Goal: Information Seeking & Learning: Learn about a topic

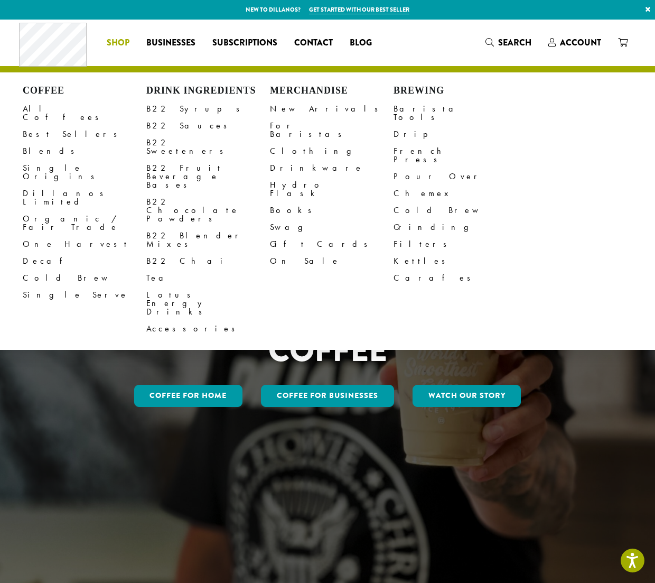
click at [118, 39] on li "Coffee All Coffees Best Sellers Blends Single Origins Dillanos Limited Organic …" at bounding box center [118, 42] width 40 height 17
click at [277, 202] on link "Books" at bounding box center [332, 210] width 124 height 17
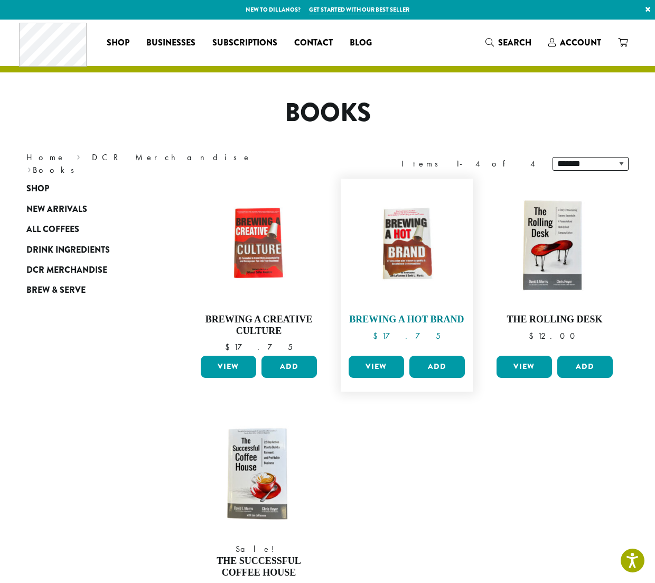
click at [403, 249] on img at bounding box center [407, 245] width 122 height 122
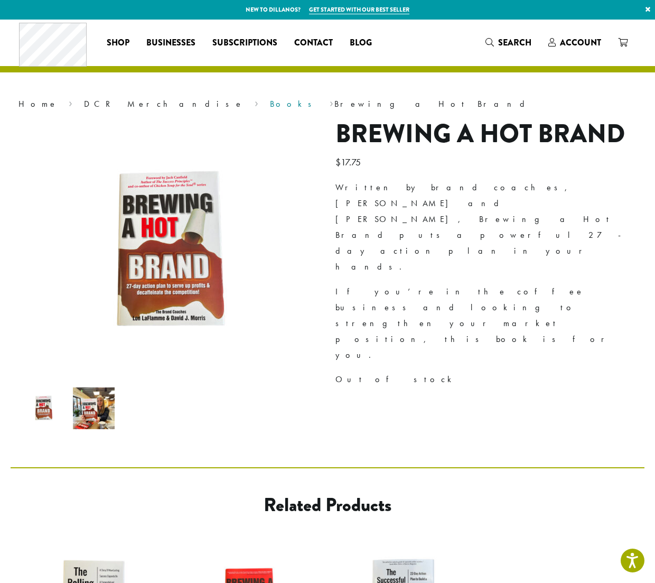
click at [270, 106] on link "Books" at bounding box center [294, 103] width 49 height 11
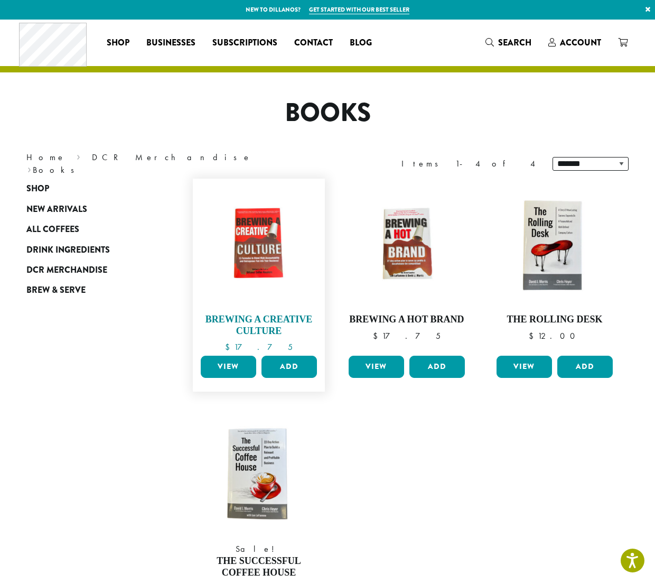
click at [255, 261] on img at bounding box center [259, 245] width 122 height 122
click at [268, 560] on h4 "The Successful Coffee House" at bounding box center [259, 566] width 122 height 23
click at [551, 258] on img at bounding box center [555, 245] width 122 height 122
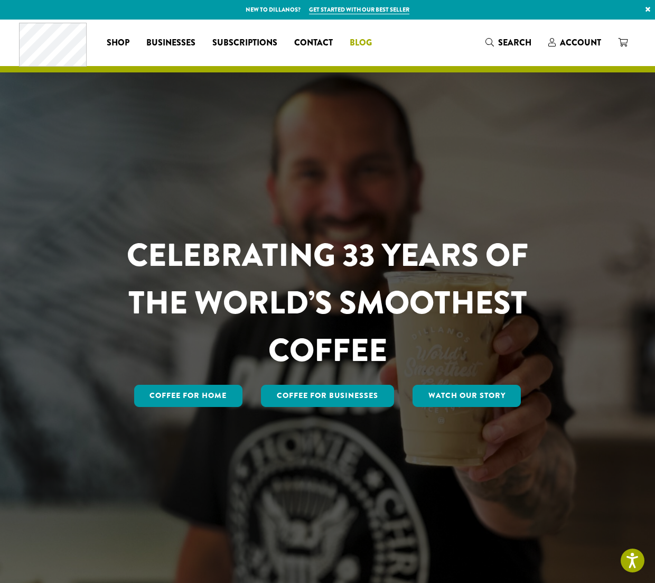
click at [360, 43] on span "Blog" at bounding box center [361, 42] width 22 height 13
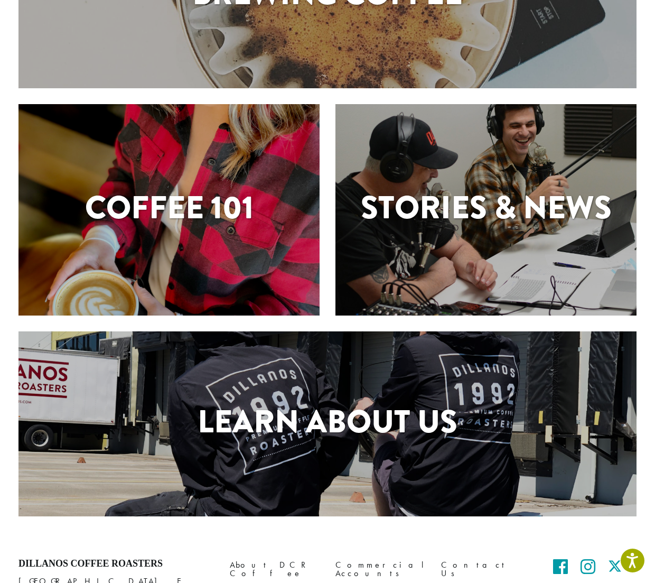
scroll to position [211, 0]
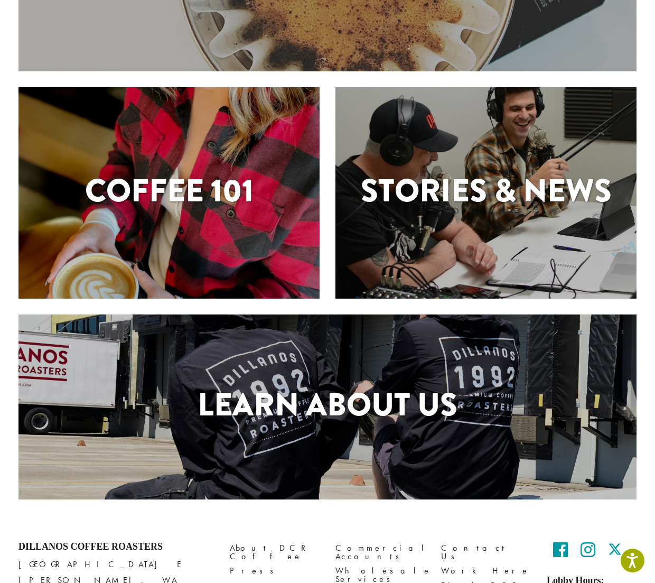
click at [470, 207] on h1 "Stories & News" at bounding box center [486, 191] width 301 height 48
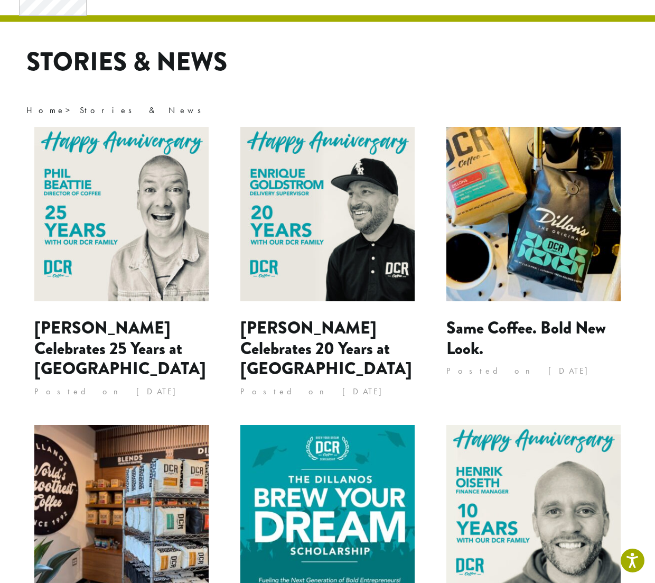
scroll to position [15, 0]
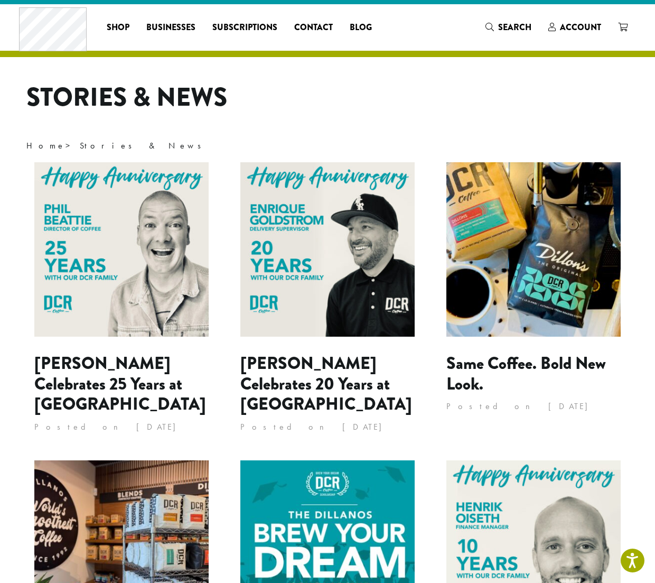
click at [134, 280] on img at bounding box center [121, 249] width 174 height 174
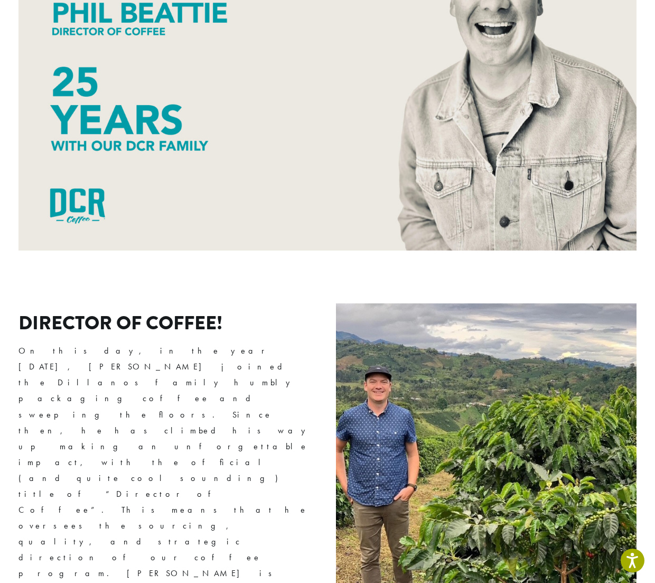
scroll to position [370, 0]
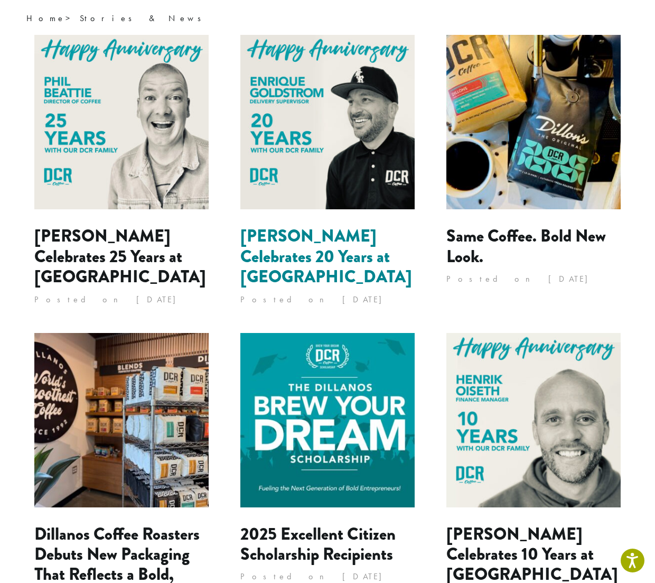
scroll to position [121, 0]
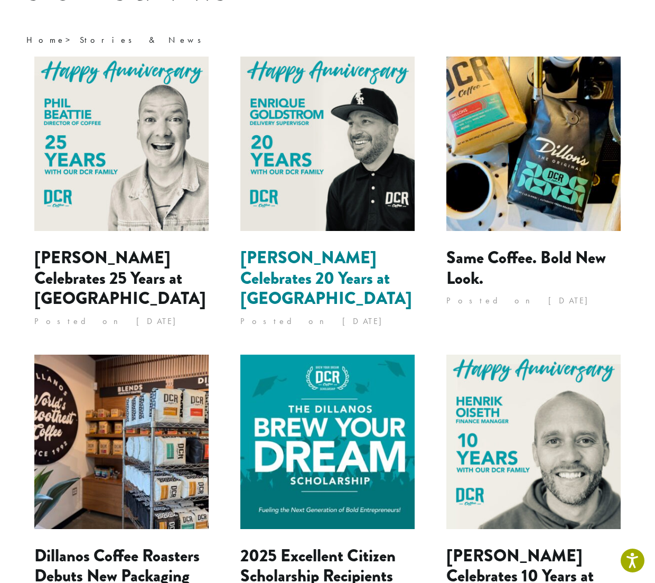
click at [309, 262] on link "[PERSON_NAME] Celebrates 20 Years at [GEOGRAPHIC_DATA]" at bounding box center [326, 278] width 172 height 66
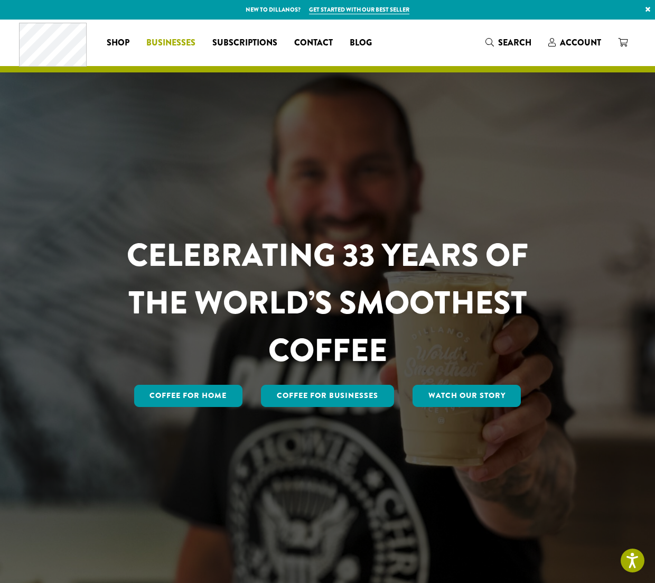
click at [160, 41] on span "Businesses" at bounding box center [170, 42] width 49 height 13
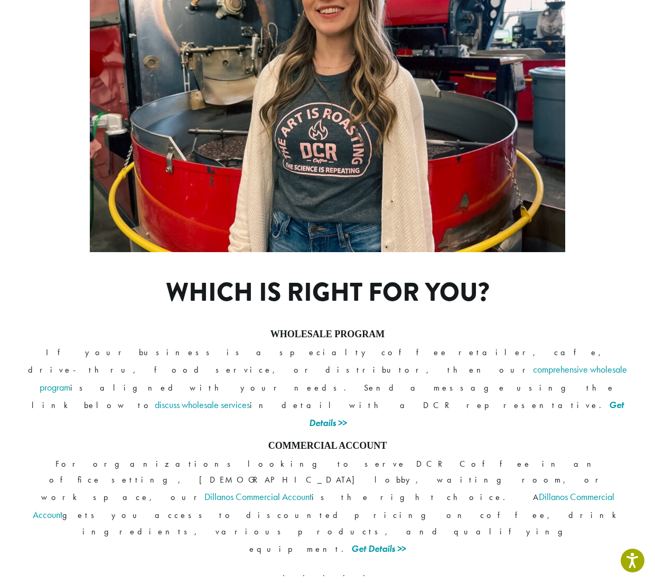
scroll to position [647, 0]
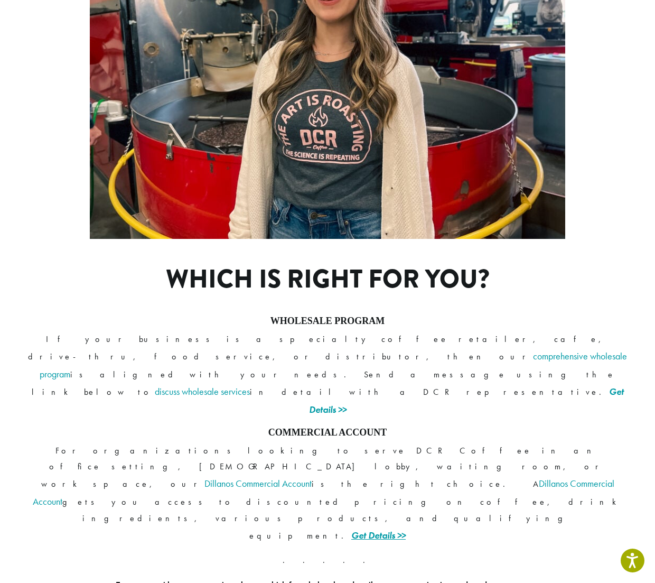
click at [406, 529] on link "Get Details >>" at bounding box center [378, 535] width 54 height 12
